Goal: Register for event/course

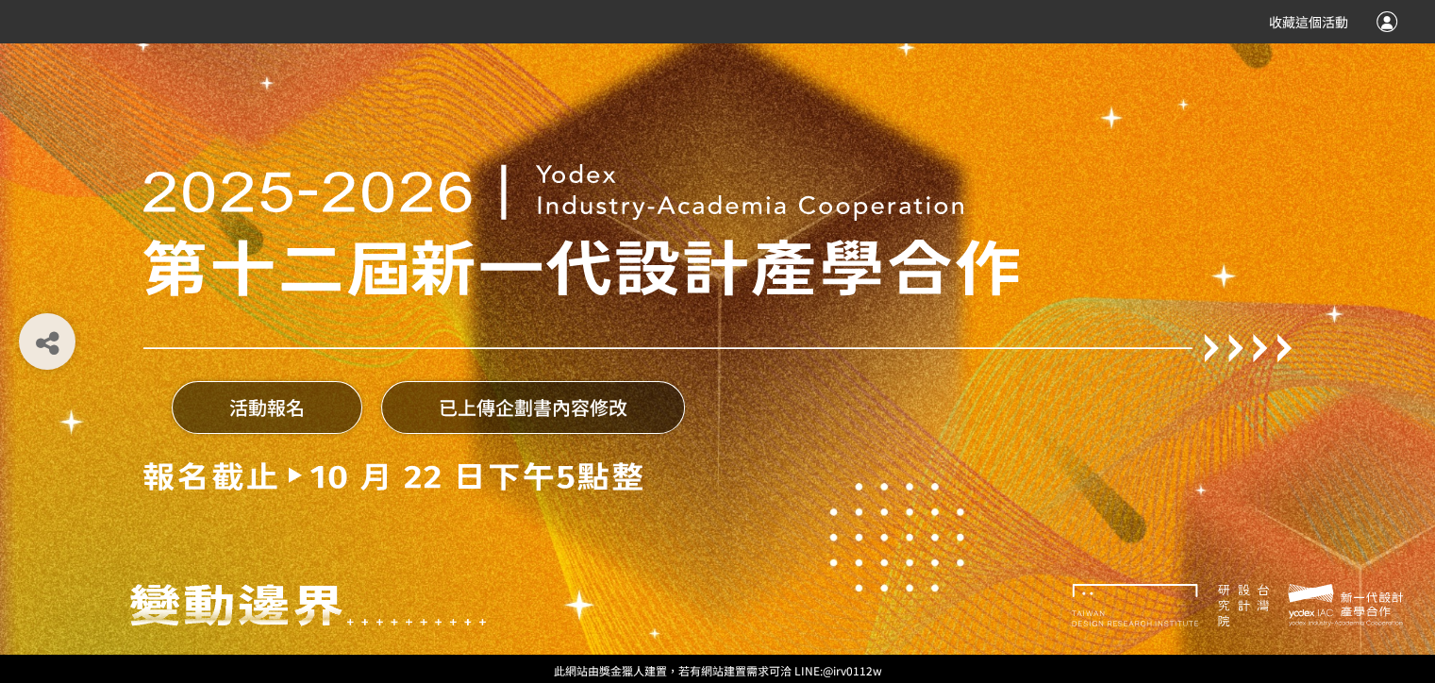
click at [267, 416] on button "活動報名" at bounding box center [267, 407] width 191 height 53
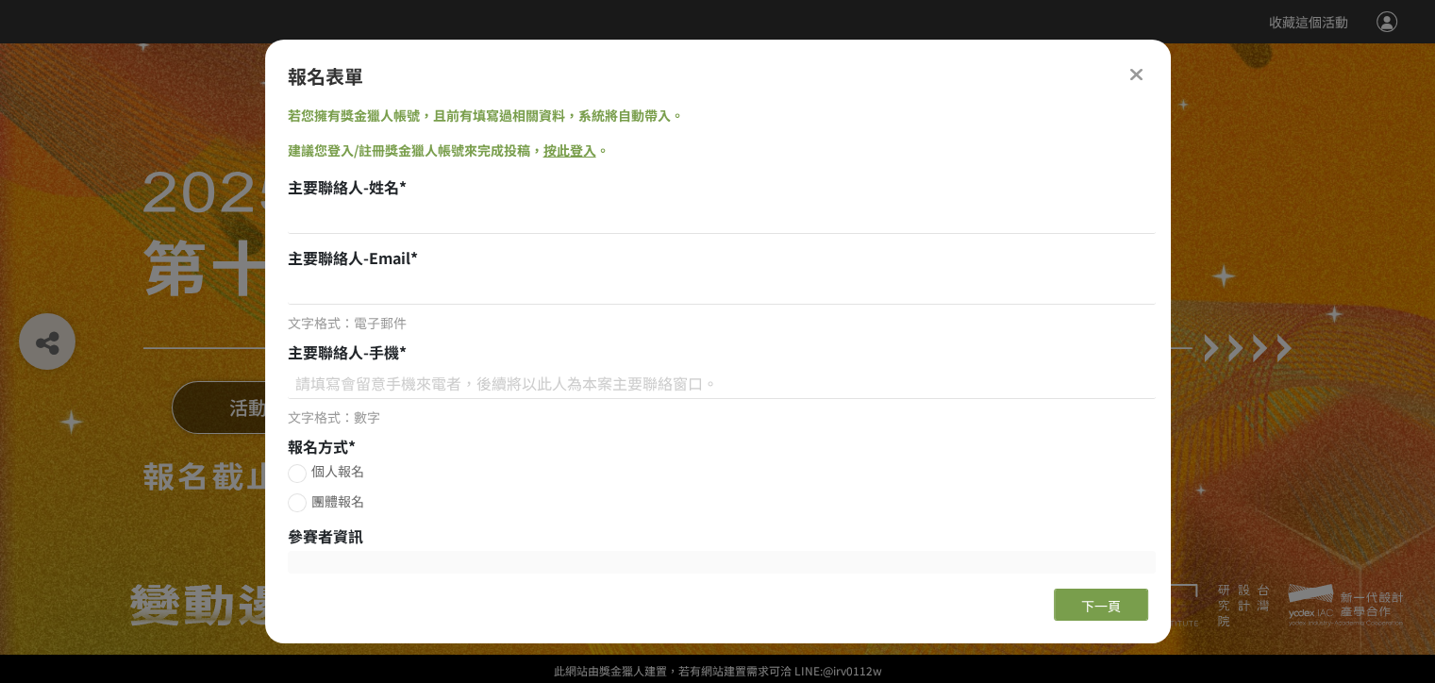
click at [131, 147] on div "活動報名 已上傳企劃書內容修改" at bounding box center [717, 327] width 1435 height 655
click at [1070, 594] on button "下一頁" at bounding box center [1101, 605] width 94 height 32
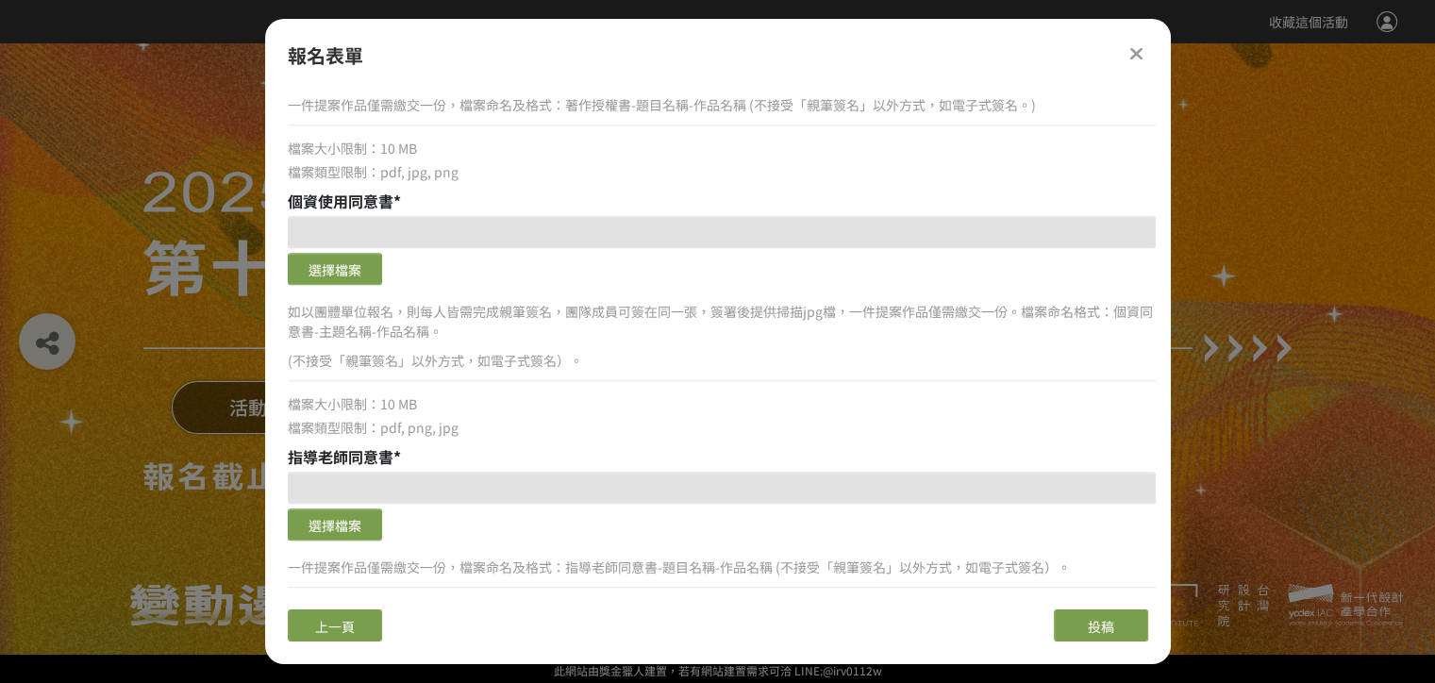
scroll to position [1967, 0]
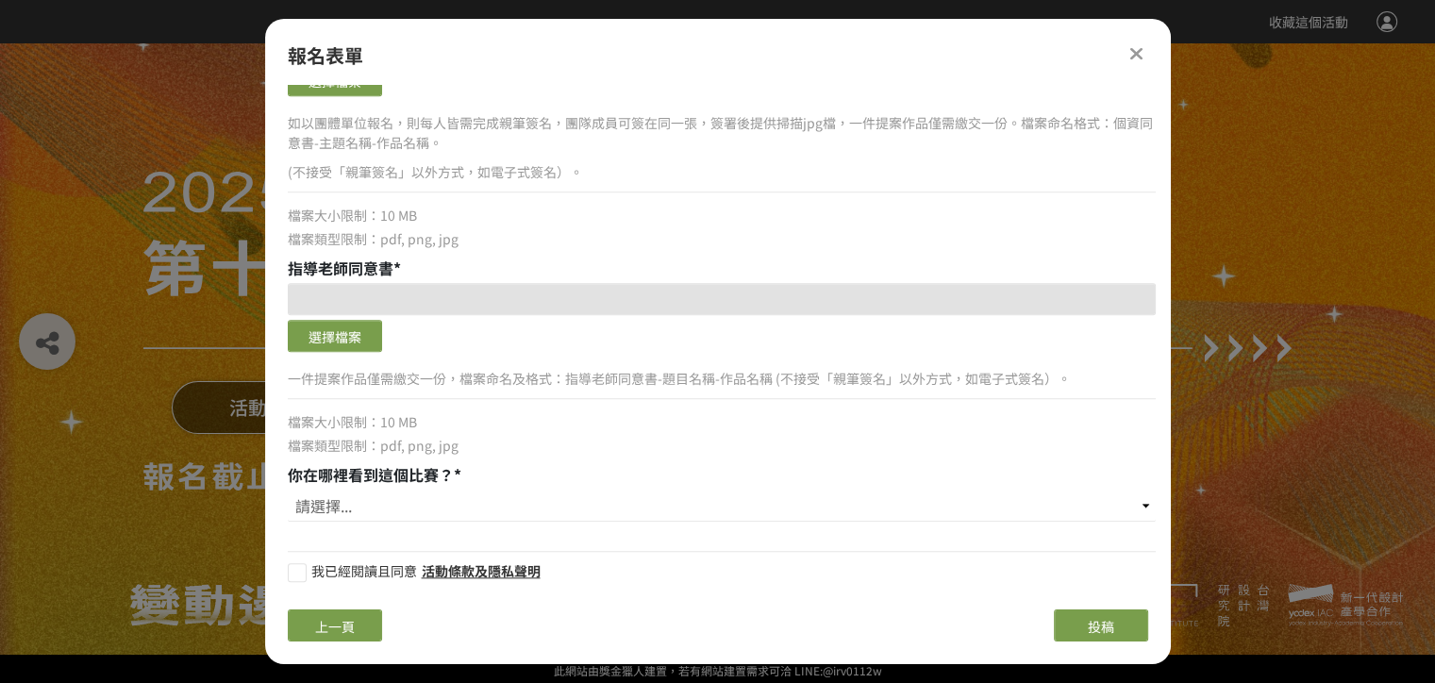
click at [180, 148] on div "活動報名 已上傳企劃書內容修改" at bounding box center [717, 327] width 1149 height 655
click at [1146, 64] on div "報名表單" at bounding box center [718, 56] width 861 height 28
click at [1141, 58] on icon at bounding box center [1137, 53] width 14 height 19
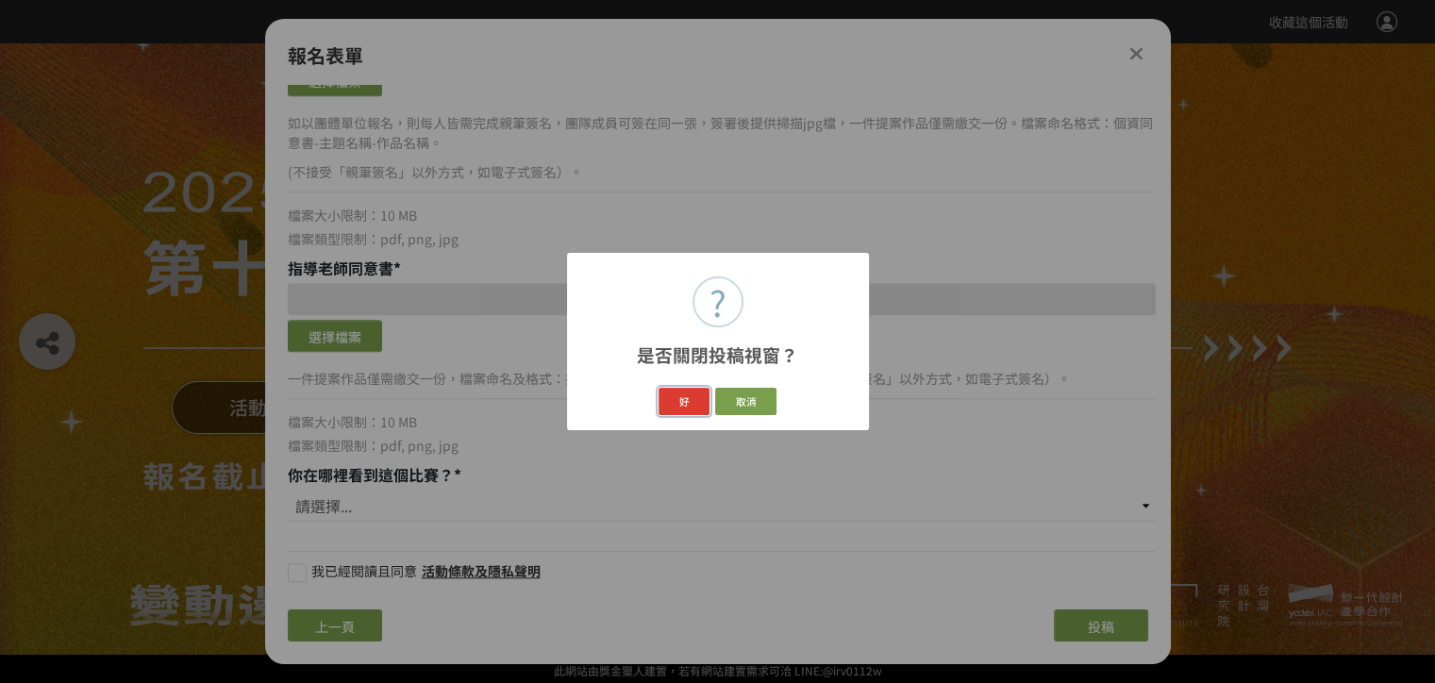
click at [699, 402] on button "好" at bounding box center [684, 401] width 51 height 27
